Goal: Information Seeking & Learning: Learn about a topic

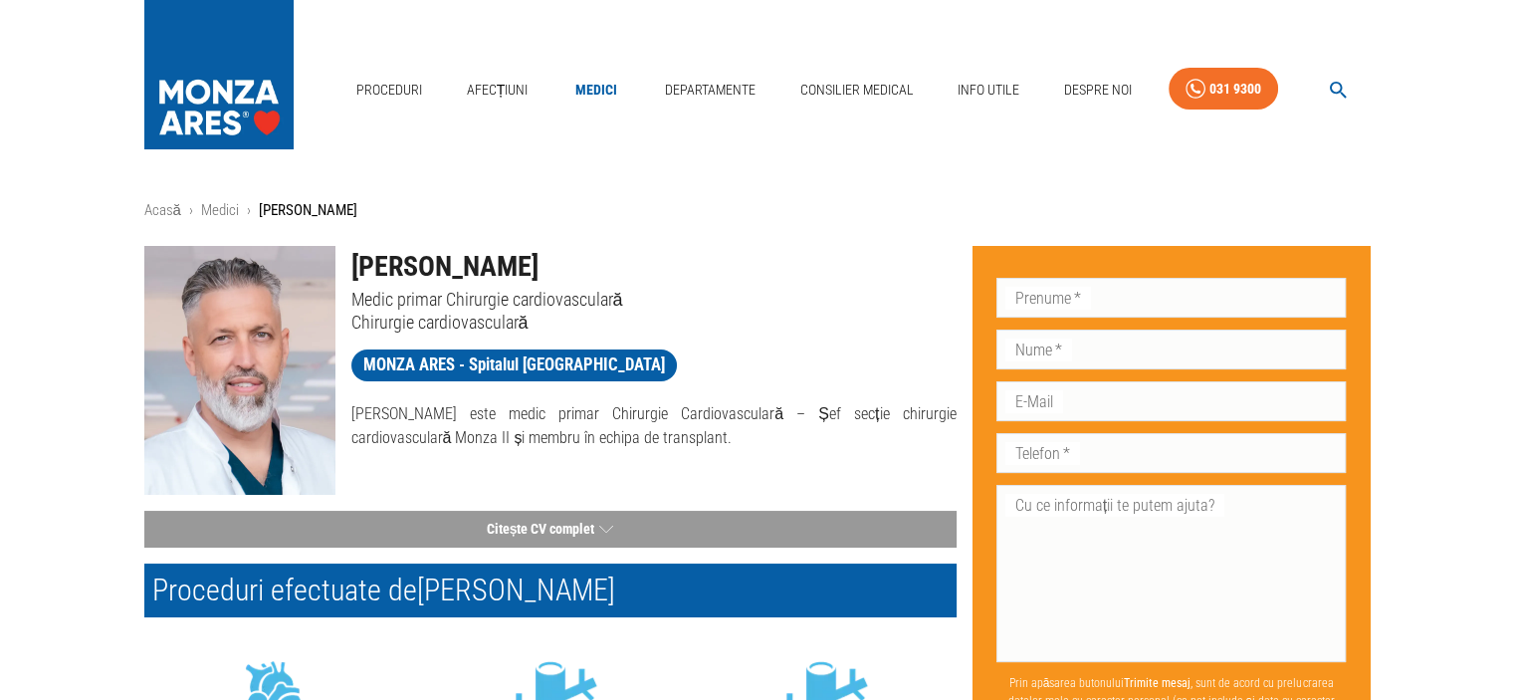
click at [175, 113] on img at bounding box center [218, 69] width 149 height 139
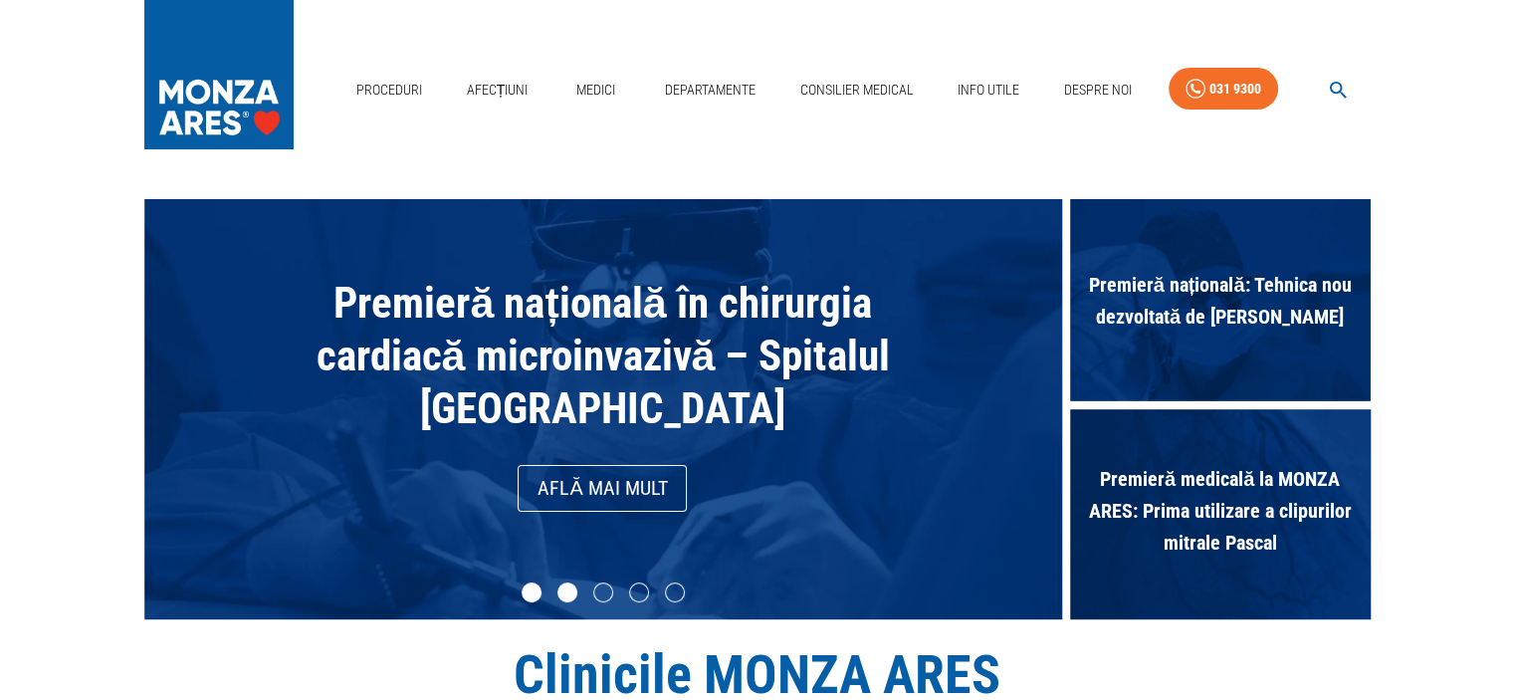
click at [569, 592] on li "slide item 2" at bounding box center [567, 592] width 20 height 20
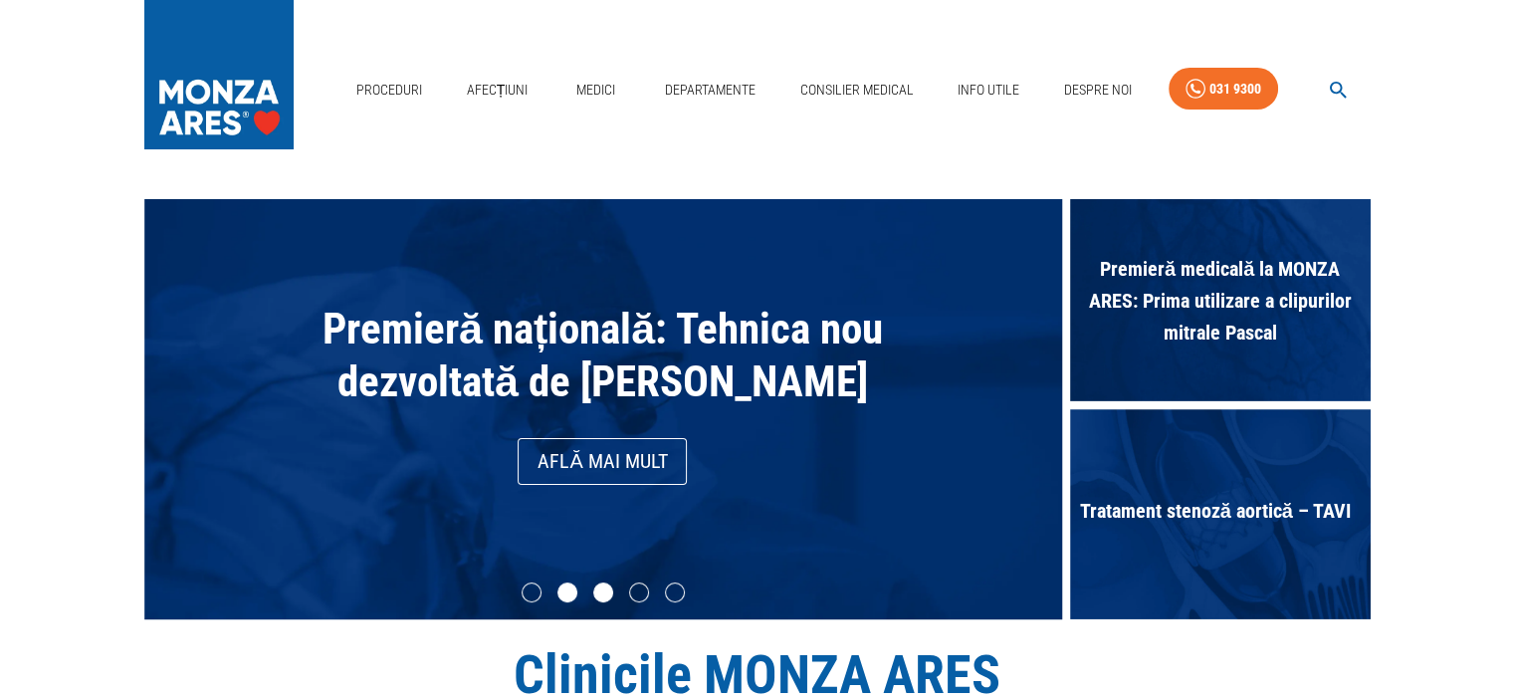
click at [600, 589] on li "slide item 3" at bounding box center [603, 592] width 20 height 20
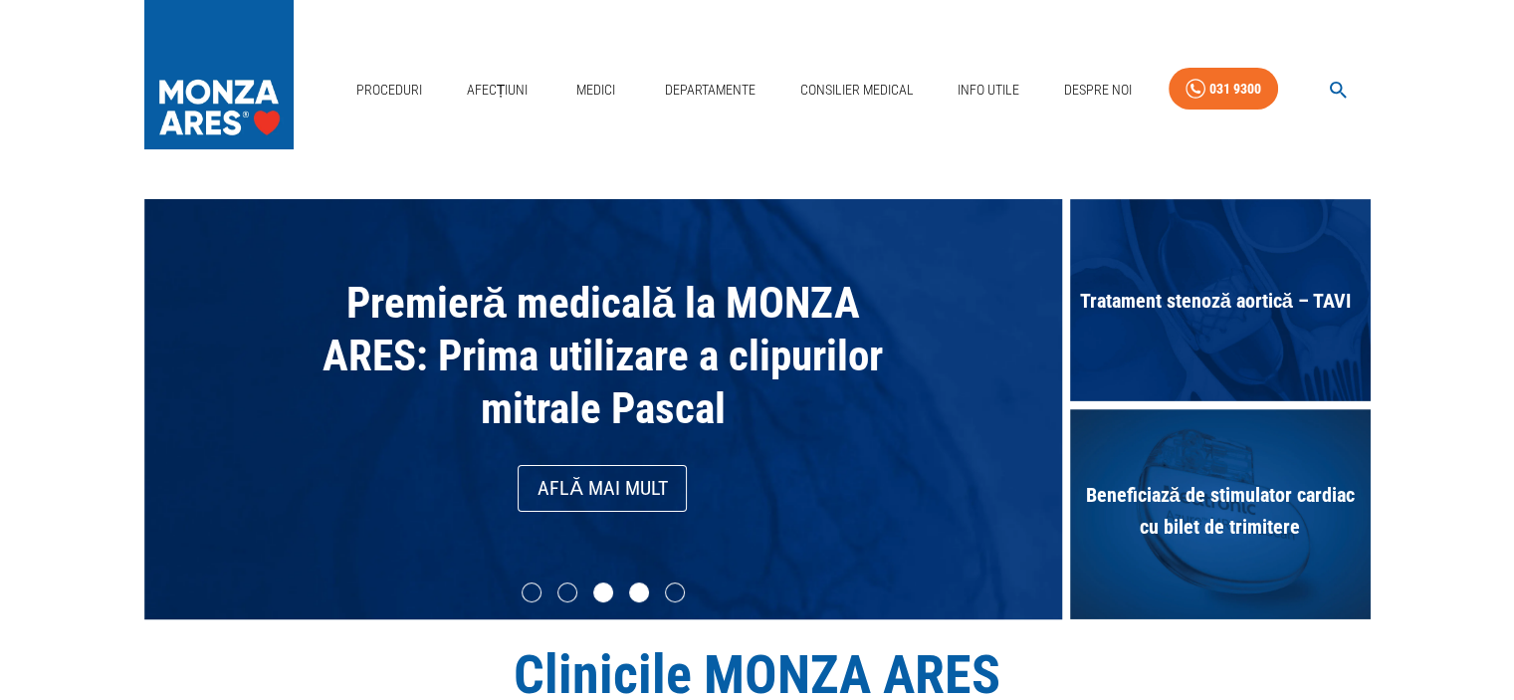
click at [634, 592] on li "slide item 4" at bounding box center [639, 592] width 20 height 20
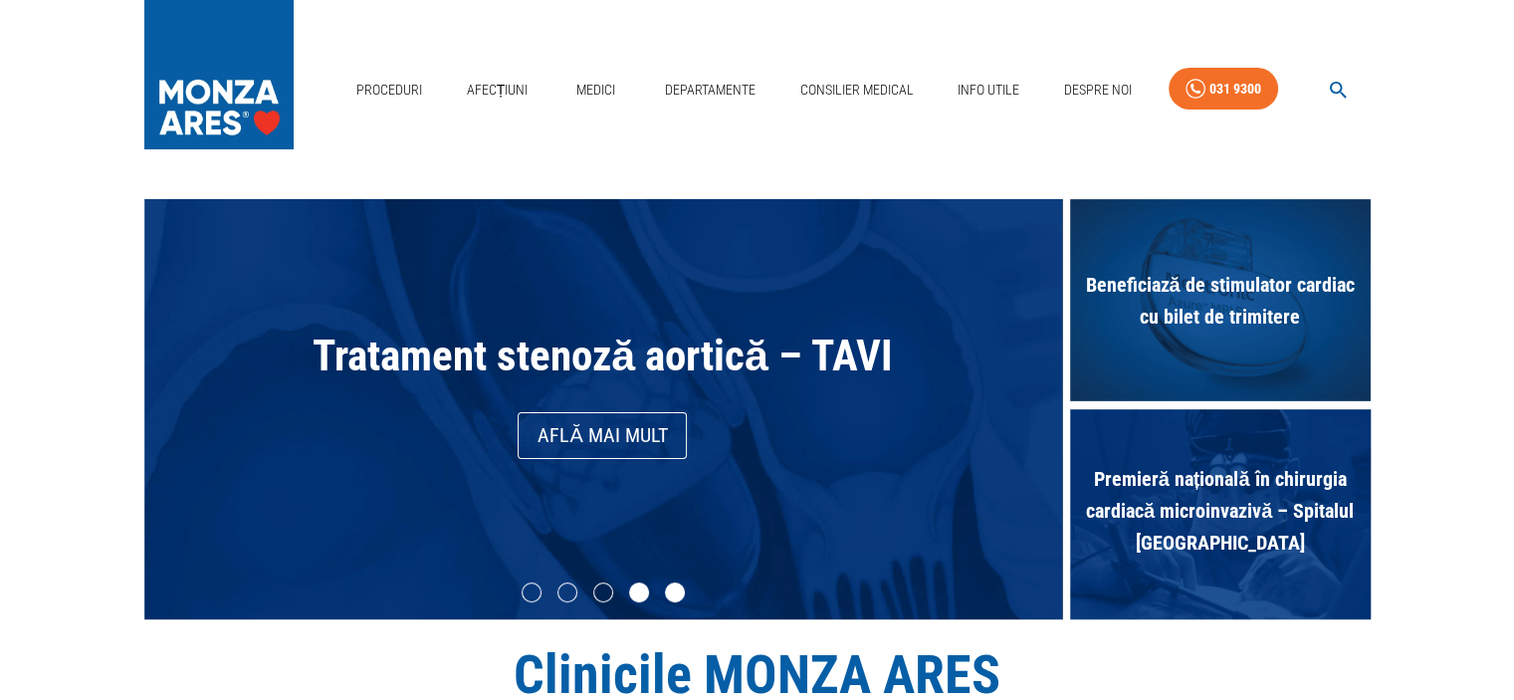
click at [677, 588] on li "slide item 5" at bounding box center [675, 592] width 20 height 20
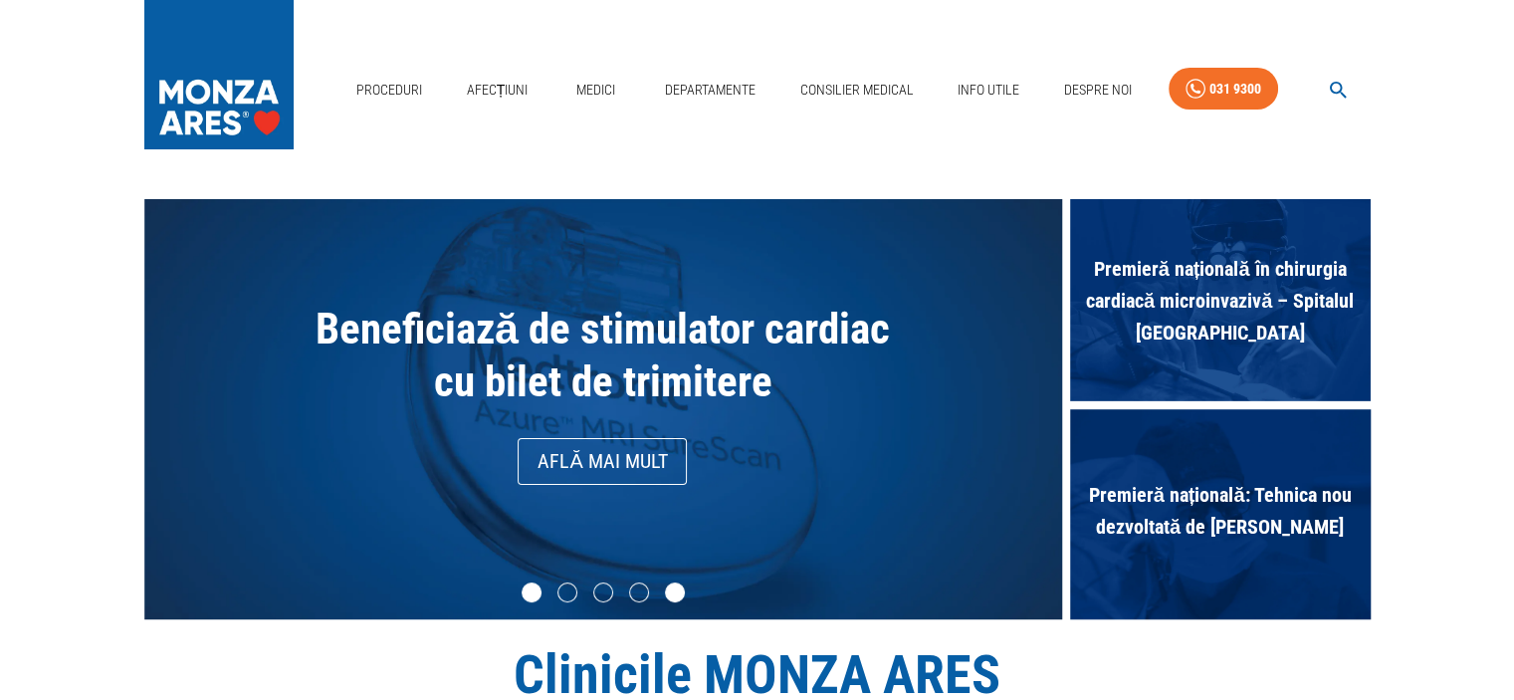
click at [533, 590] on li "slide item 1" at bounding box center [531, 592] width 20 height 20
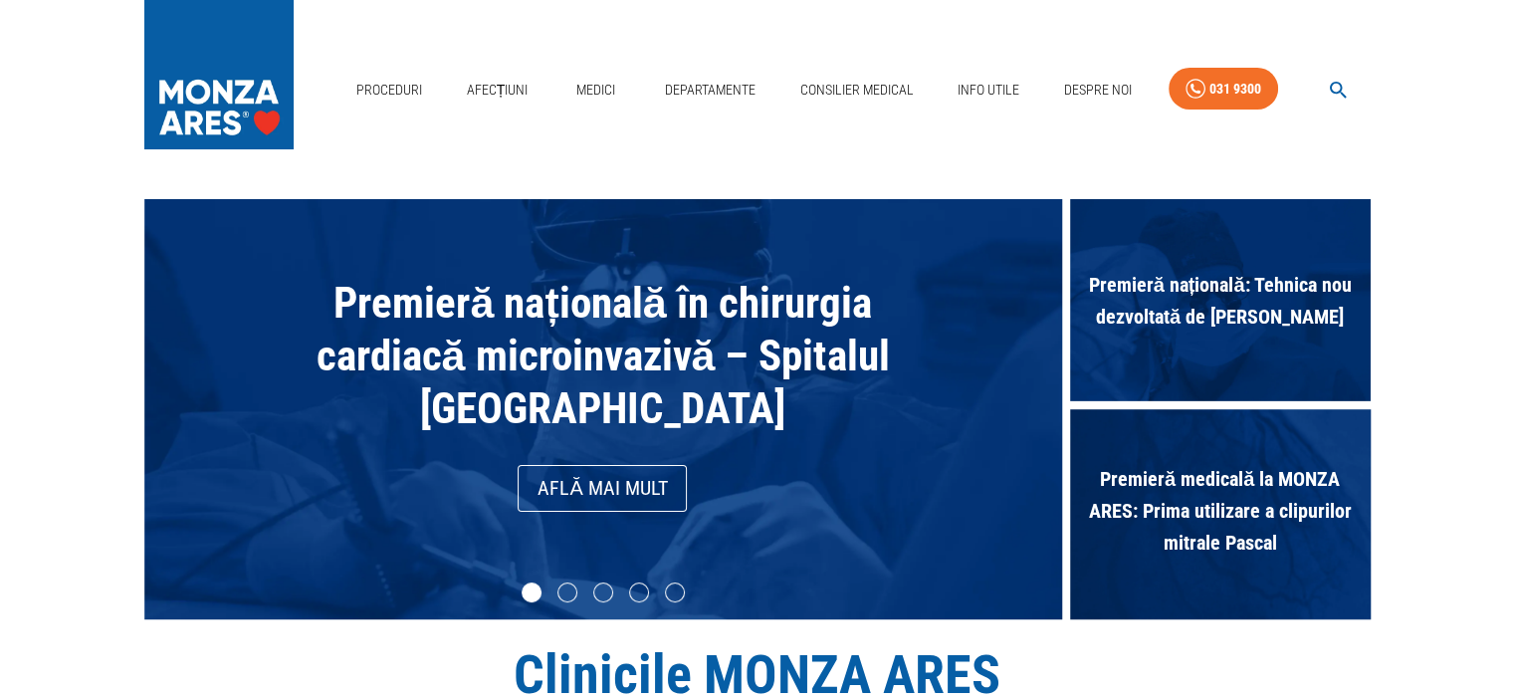
click at [549, 361] on span "Premieră națională în chirurgia cardiacă microinvazivă – Spitalul Monza" at bounding box center [602, 355] width 573 height 155
click at [566, 478] on link "Află mai mult" at bounding box center [602, 488] width 169 height 47
click at [1206, 546] on span "Premieră medicală la MONZA ARES: Prima utilizare a clipurilor mitrale Pascal" at bounding box center [1220, 510] width 301 height 115
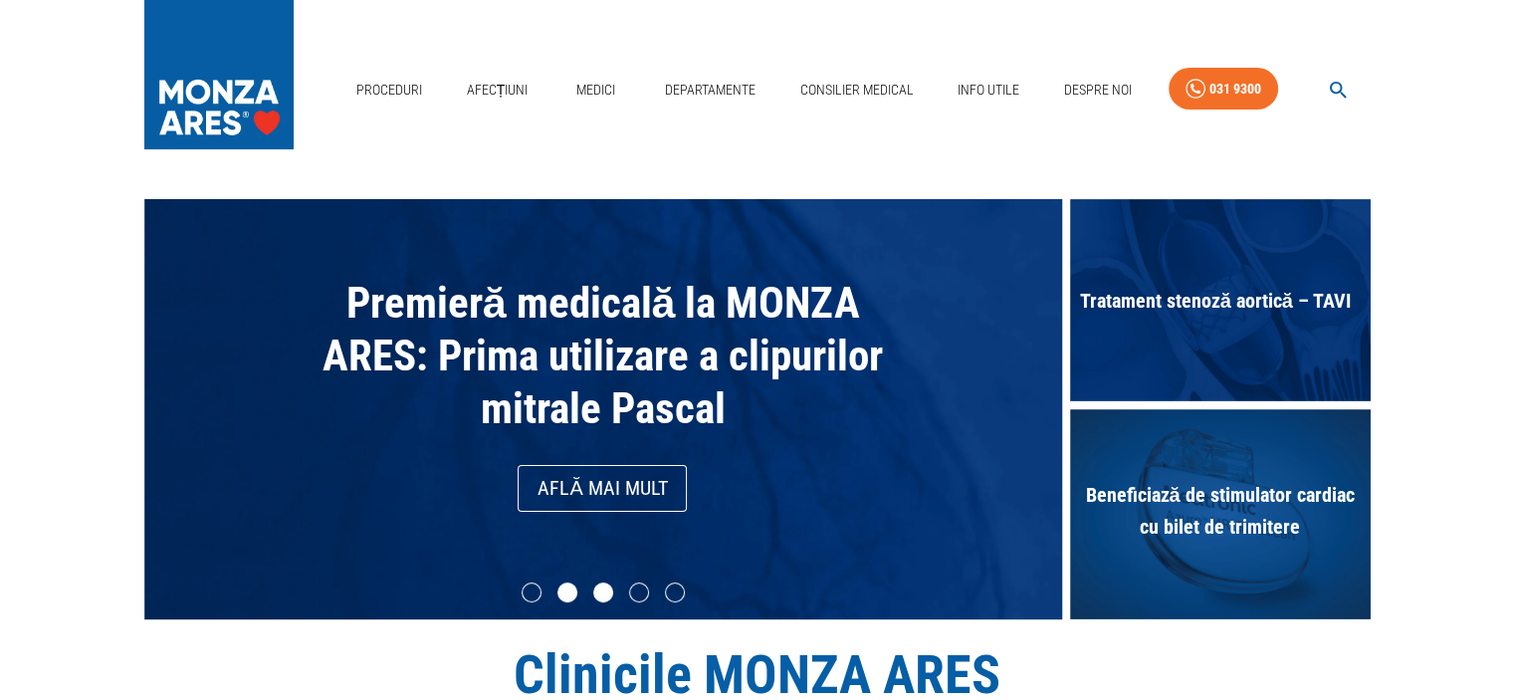
click at [566, 595] on li "slide item 2" at bounding box center [567, 592] width 20 height 20
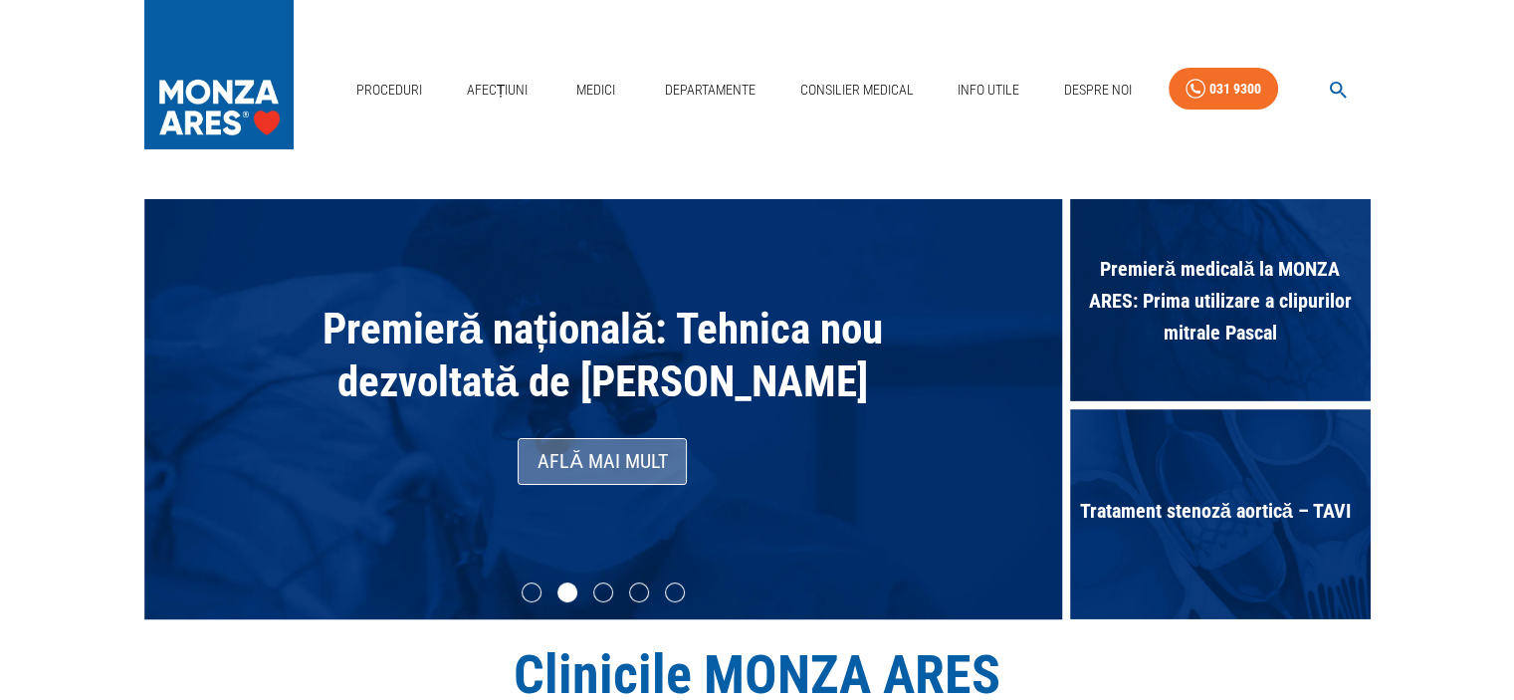
click at [591, 485] on link "Află mai mult" at bounding box center [602, 461] width 169 height 47
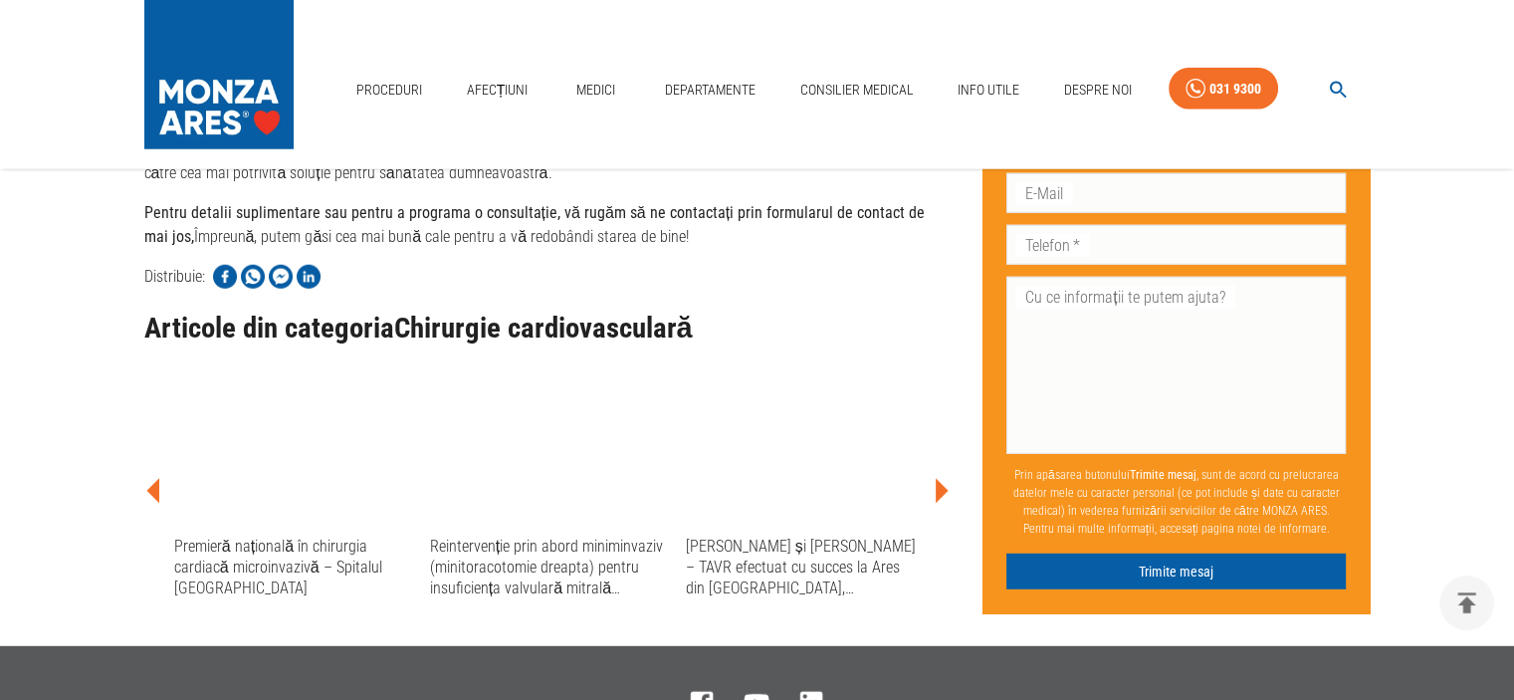
scroll to position [5376, 0]
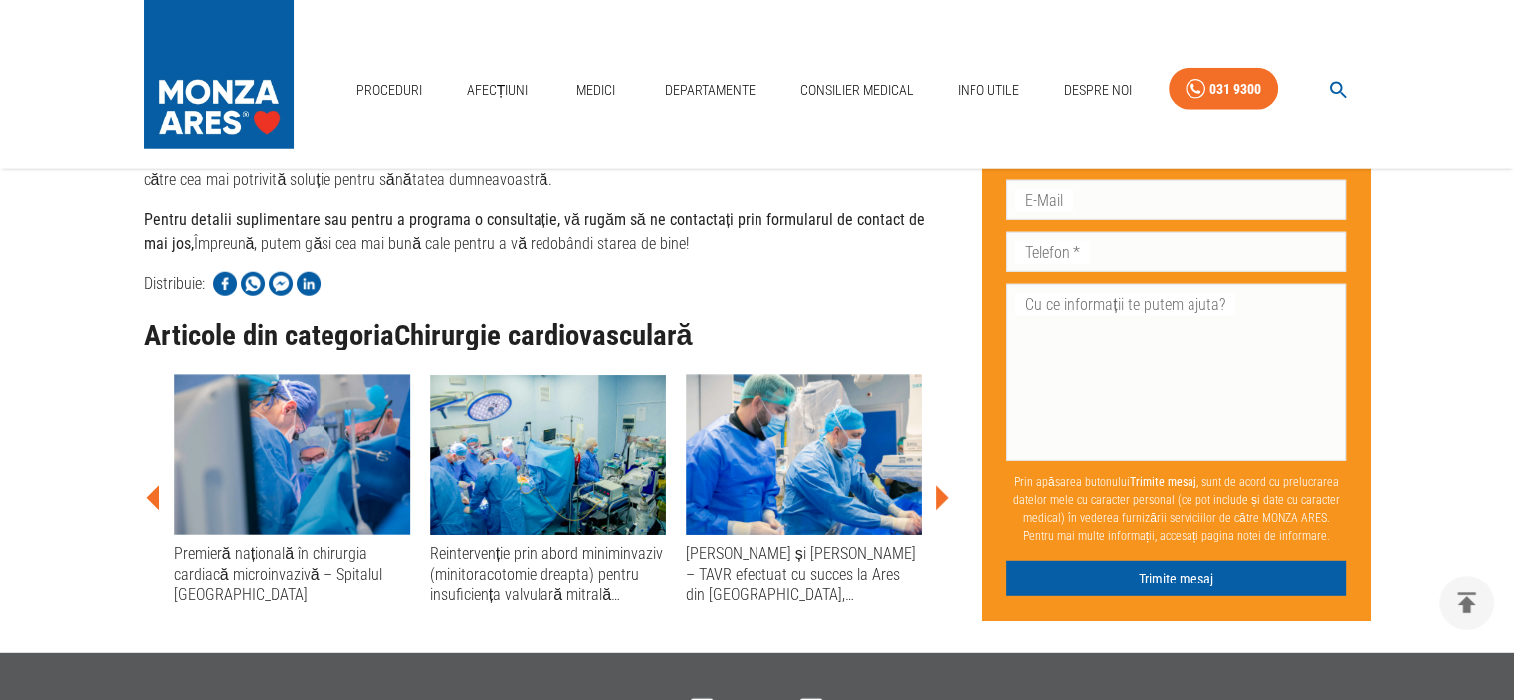
click at [191, 90] on img at bounding box center [218, 69] width 149 height 139
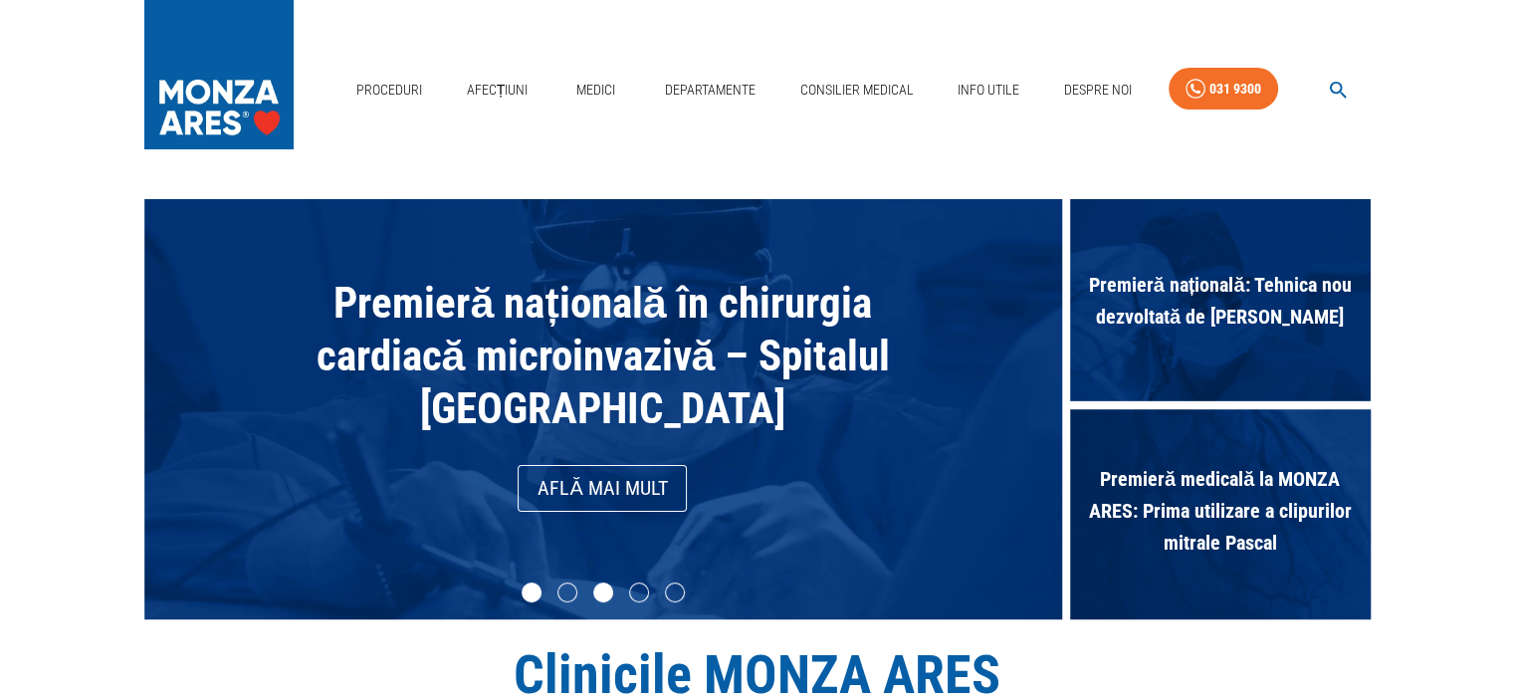
click at [594, 587] on li "slide item 3" at bounding box center [603, 592] width 20 height 20
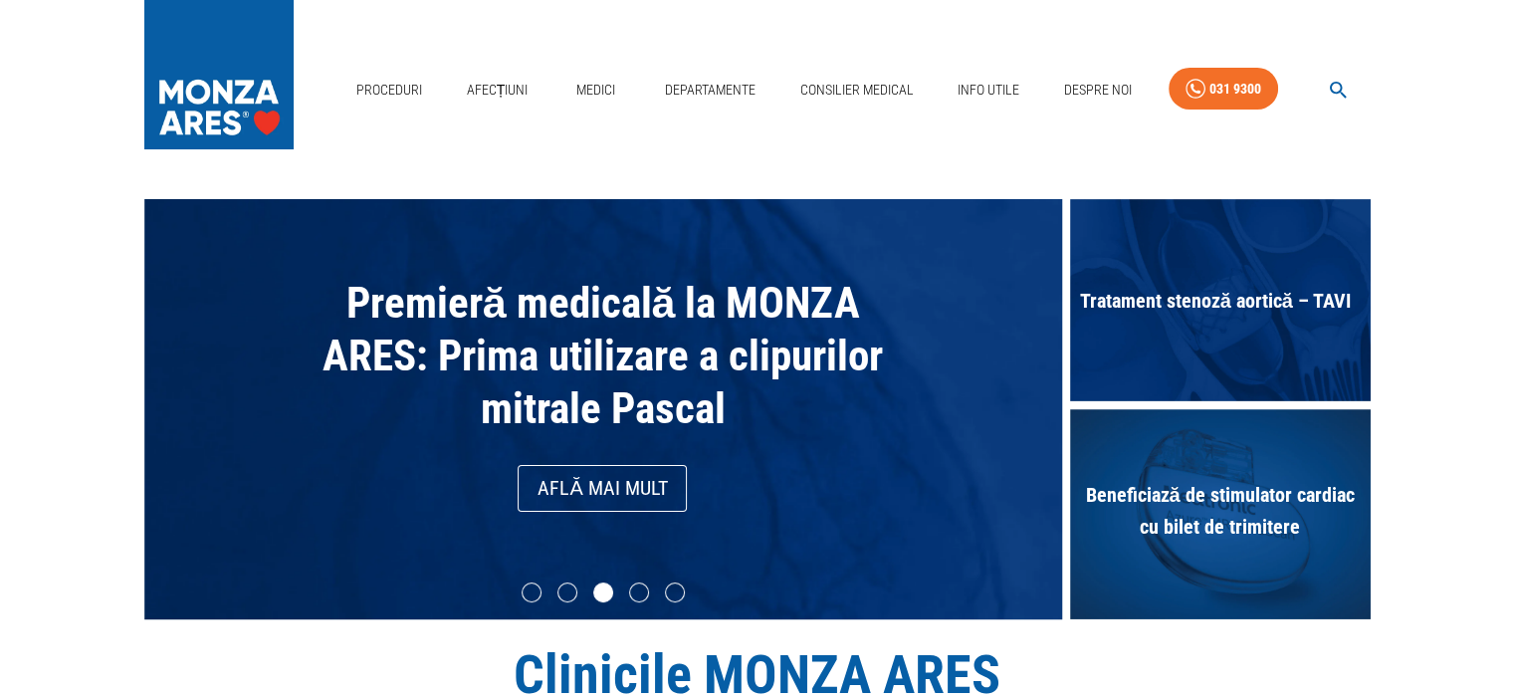
click at [579, 490] on link "Află mai mult" at bounding box center [602, 488] width 169 height 47
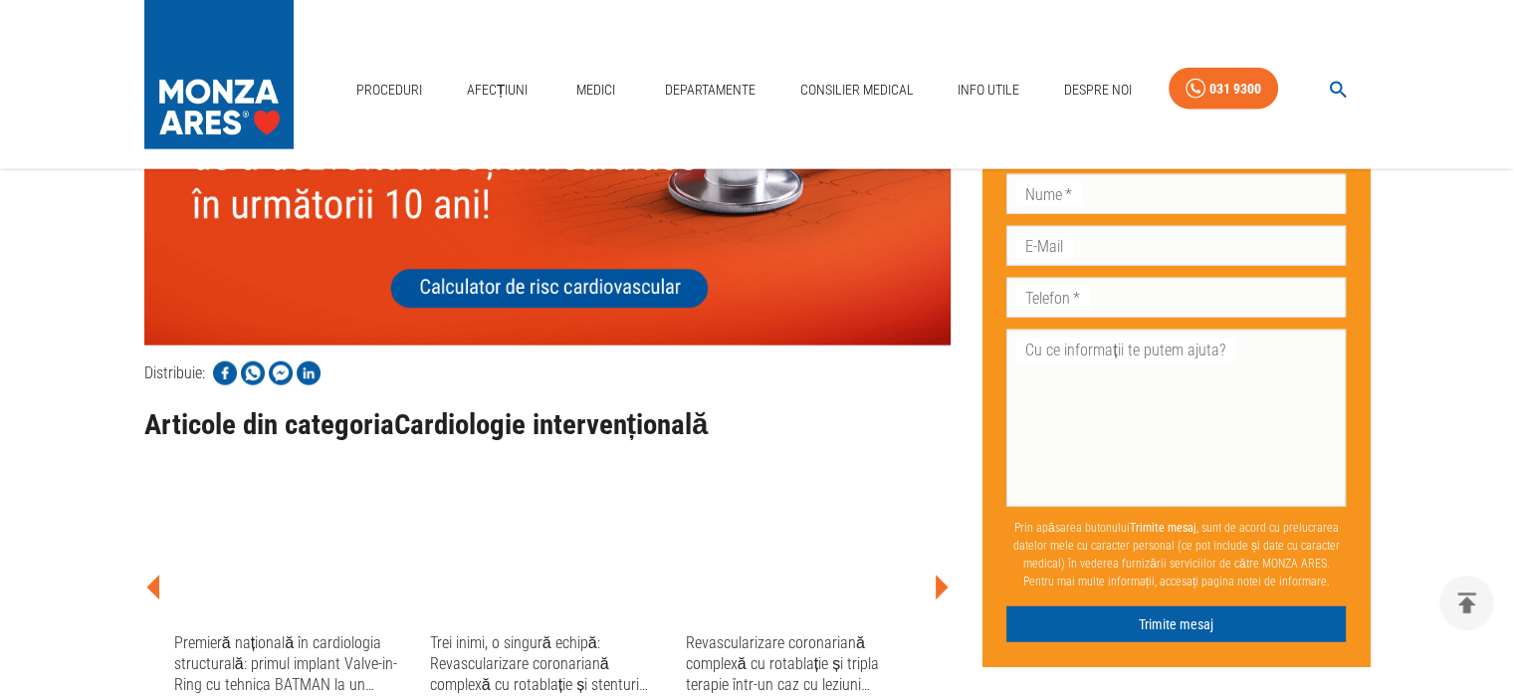
scroll to position [4840, 0]
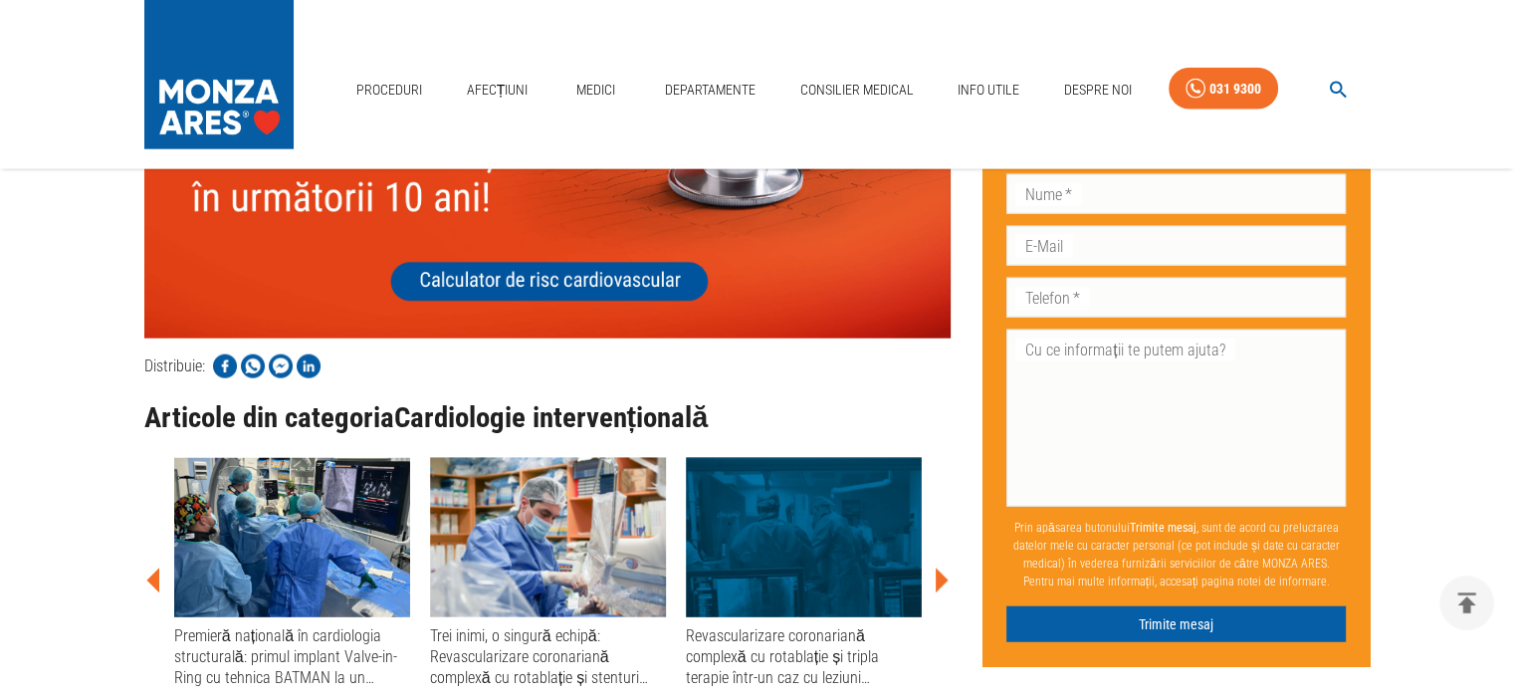
click at [183, 31] on img at bounding box center [218, 69] width 149 height 139
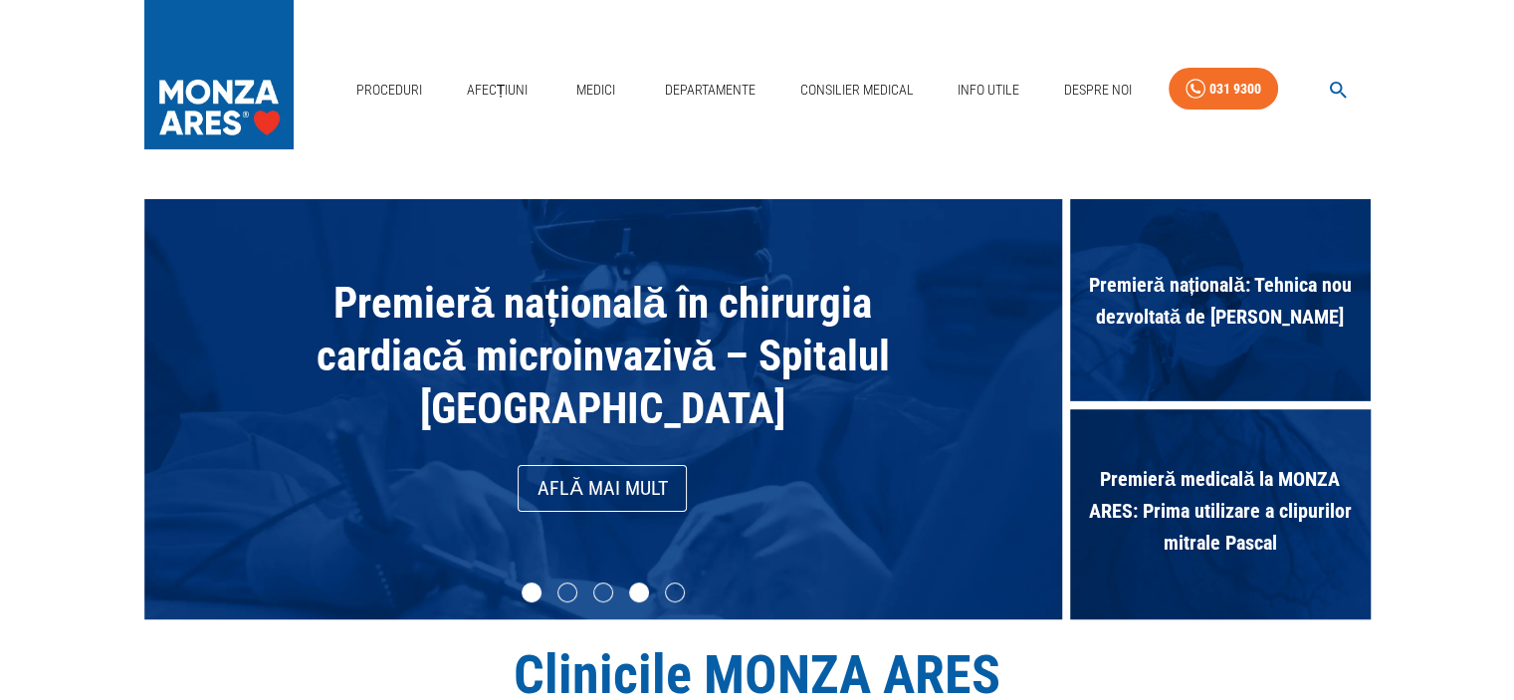
click at [635, 596] on li "slide item 4" at bounding box center [639, 592] width 20 height 20
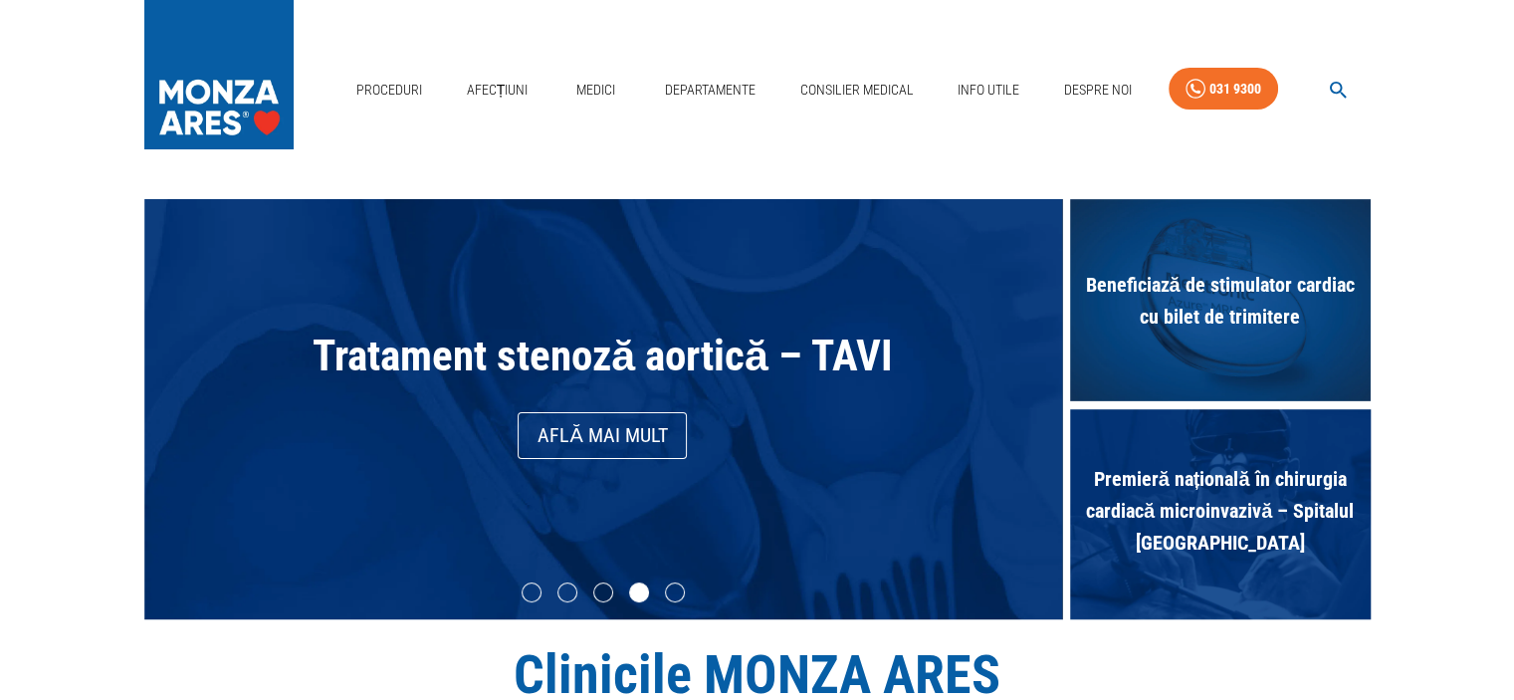
click at [631, 439] on link "Află mai mult" at bounding box center [602, 435] width 169 height 47
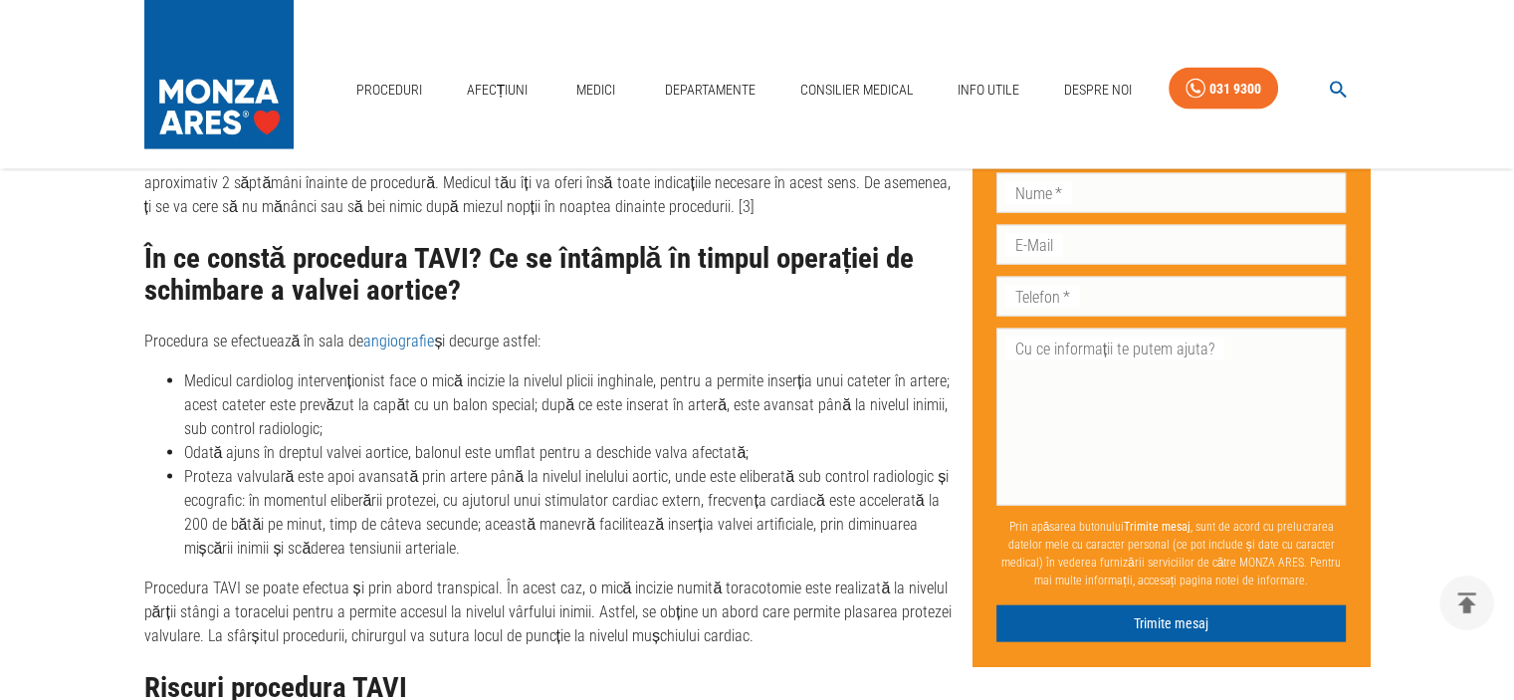
scroll to position [4246, 0]
